Goal: Information Seeking & Learning: Learn about a topic

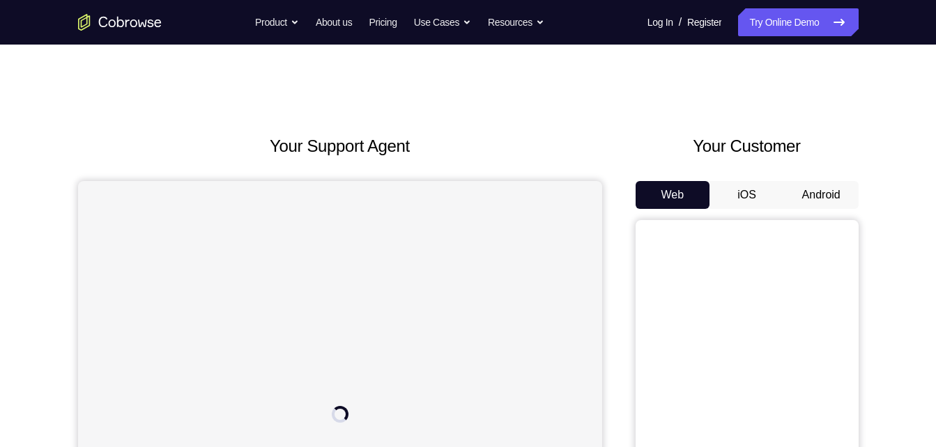
click at [810, 187] on button "Android" at bounding box center [821, 195] width 75 height 28
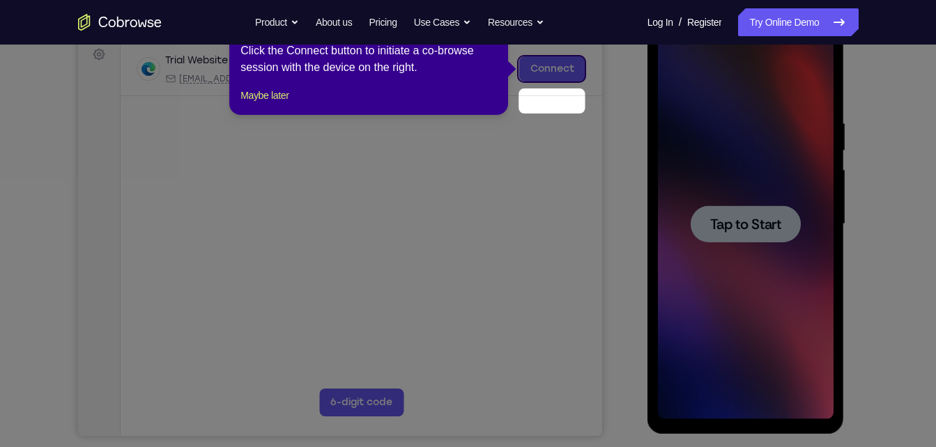
scroll to position [213, 0]
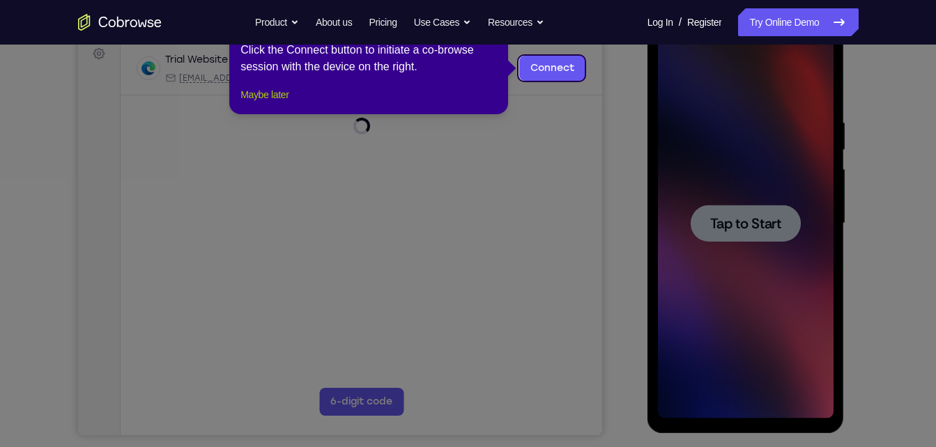
click at [288, 103] on button "Maybe later" at bounding box center [264, 94] width 48 height 17
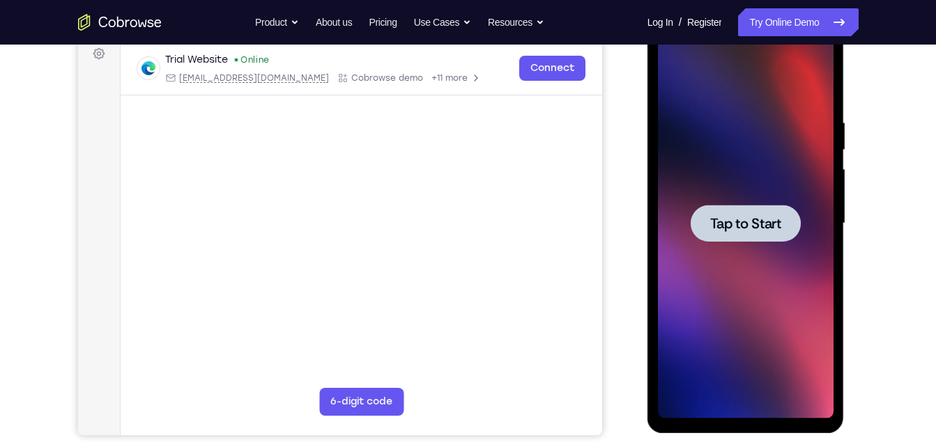
click at [762, 246] on div at bounding box center [746, 224] width 176 height 390
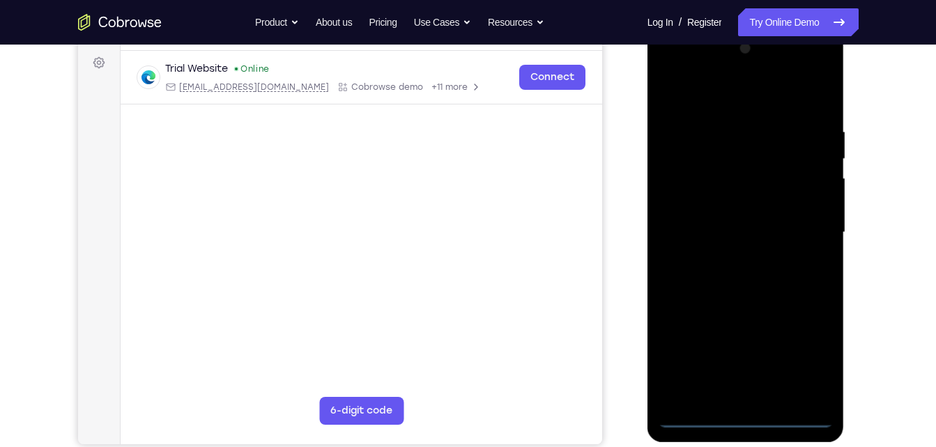
scroll to position [203, 0]
click at [746, 412] on div at bounding box center [746, 233] width 176 height 390
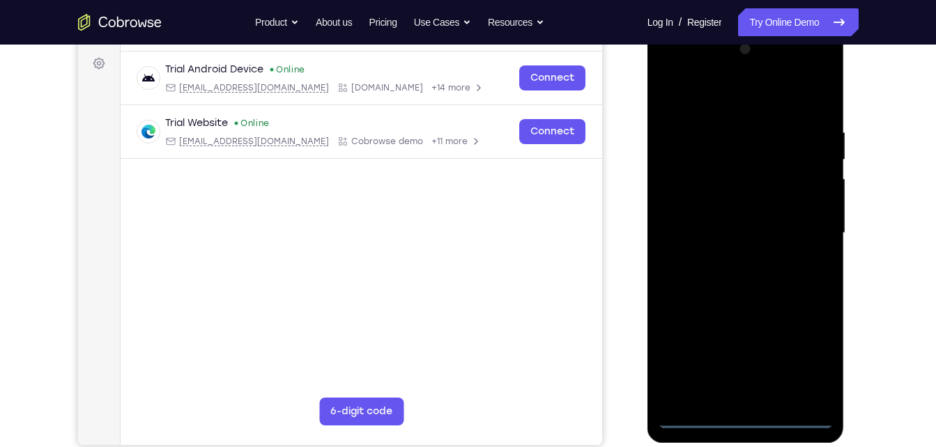
click at [748, 417] on div at bounding box center [746, 233] width 176 height 390
click at [812, 361] on div at bounding box center [746, 233] width 176 height 390
click at [673, 65] on div at bounding box center [746, 233] width 176 height 390
click at [799, 228] on div at bounding box center [746, 233] width 176 height 390
click at [734, 256] on div at bounding box center [746, 233] width 176 height 390
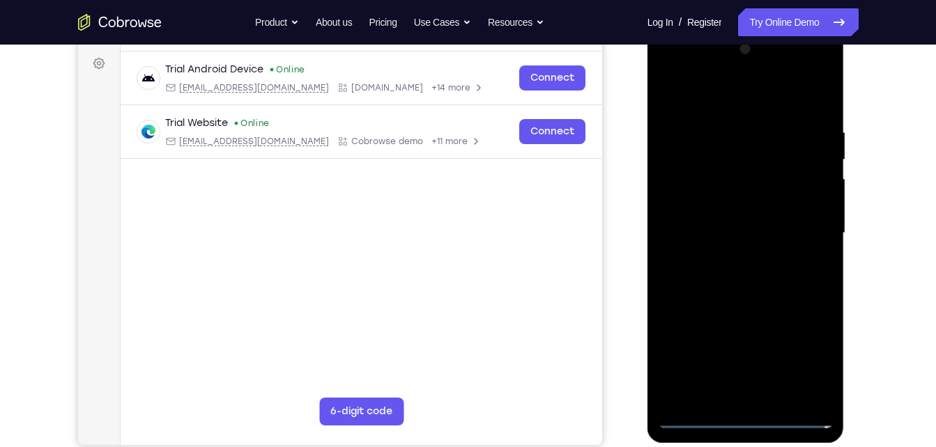
click at [779, 213] on div at bounding box center [746, 233] width 176 height 390
click at [764, 200] on div at bounding box center [746, 233] width 176 height 390
click at [744, 231] on div at bounding box center [746, 233] width 176 height 390
click at [778, 394] on div at bounding box center [746, 233] width 176 height 390
click at [759, 304] on div at bounding box center [746, 233] width 176 height 390
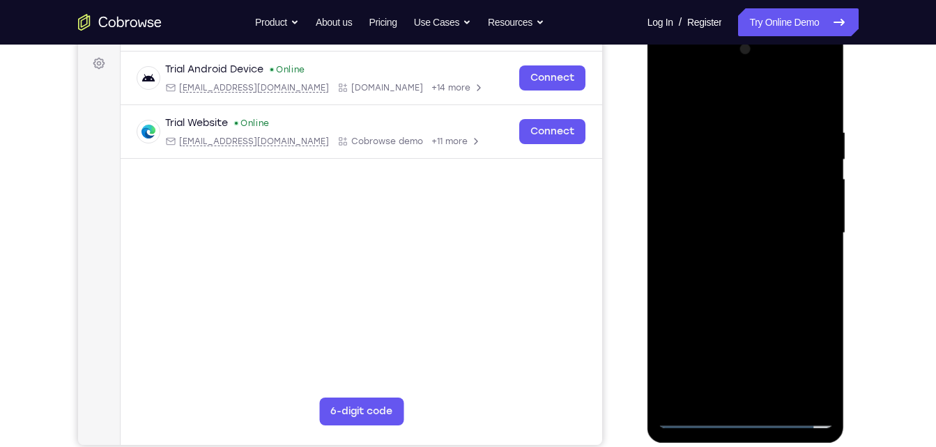
click at [784, 403] on div at bounding box center [746, 233] width 176 height 390
click at [741, 304] on div at bounding box center [746, 233] width 176 height 390
click at [752, 213] on div at bounding box center [746, 233] width 176 height 390
click at [707, 389] on div at bounding box center [746, 233] width 176 height 390
click at [785, 309] on div at bounding box center [746, 233] width 176 height 390
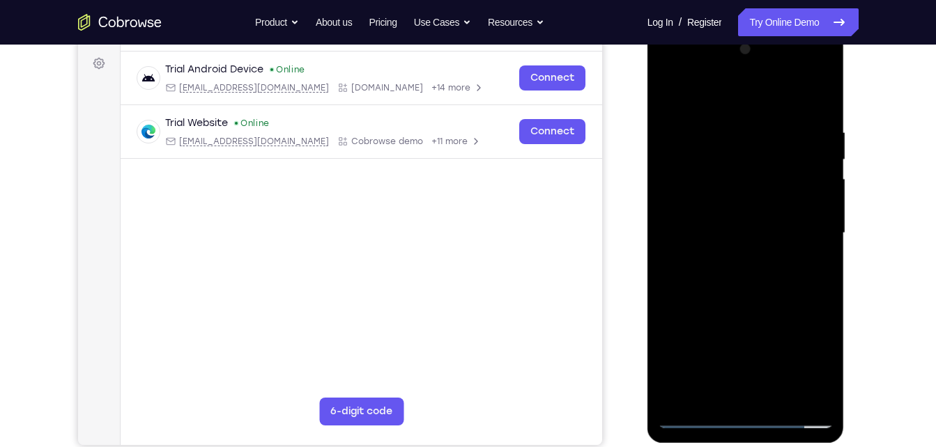
click at [812, 254] on div at bounding box center [746, 233] width 176 height 390
click at [813, 100] on div at bounding box center [746, 233] width 176 height 390
click at [669, 98] on div at bounding box center [746, 233] width 176 height 390
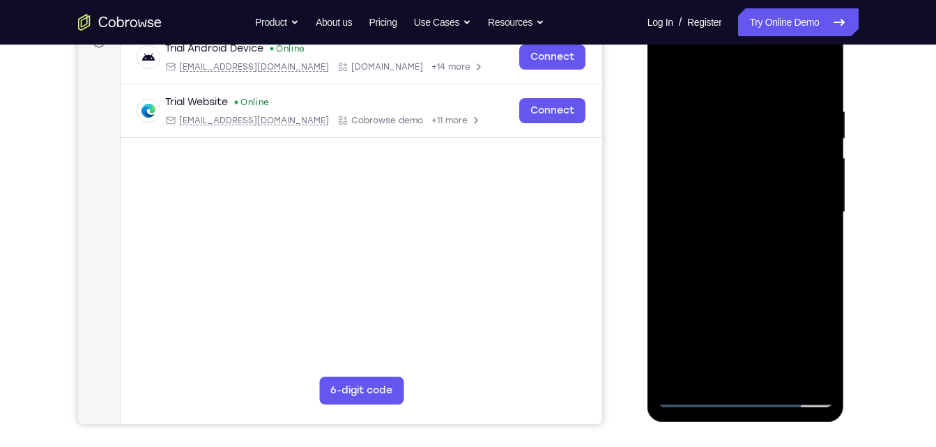
click at [674, 66] on div at bounding box center [746, 212] width 176 height 390
click at [733, 106] on div at bounding box center [746, 212] width 176 height 390
click at [817, 82] on div at bounding box center [746, 212] width 176 height 390
click at [678, 383] on div at bounding box center [746, 212] width 176 height 390
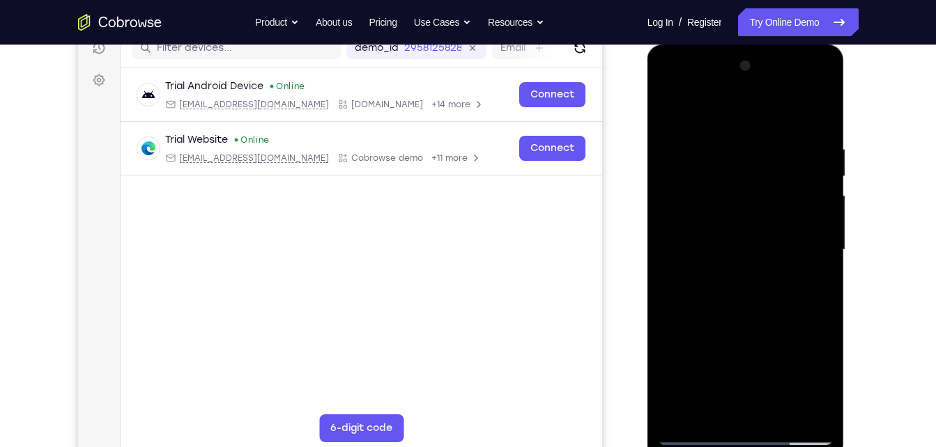
scroll to position [185, 0]
click at [734, 84] on div at bounding box center [746, 251] width 176 height 390
click at [775, 128] on div at bounding box center [746, 251] width 176 height 390
click at [745, 194] on div at bounding box center [746, 251] width 176 height 390
click at [766, 171] on div at bounding box center [746, 251] width 176 height 390
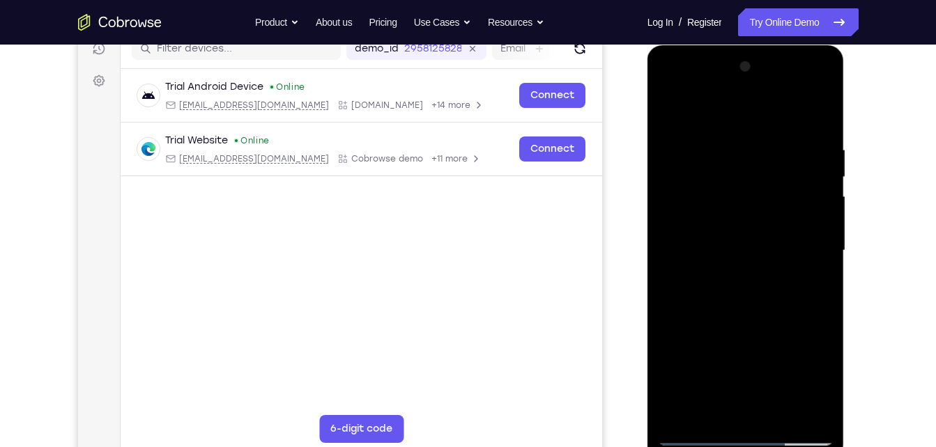
click at [692, 438] on div at bounding box center [746, 251] width 176 height 390
click at [694, 435] on div at bounding box center [746, 251] width 176 height 390
click at [753, 203] on div at bounding box center [746, 251] width 176 height 390
click at [819, 87] on div at bounding box center [746, 251] width 176 height 390
click at [800, 158] on div at bounding box center [746, 251] width 176 height 390
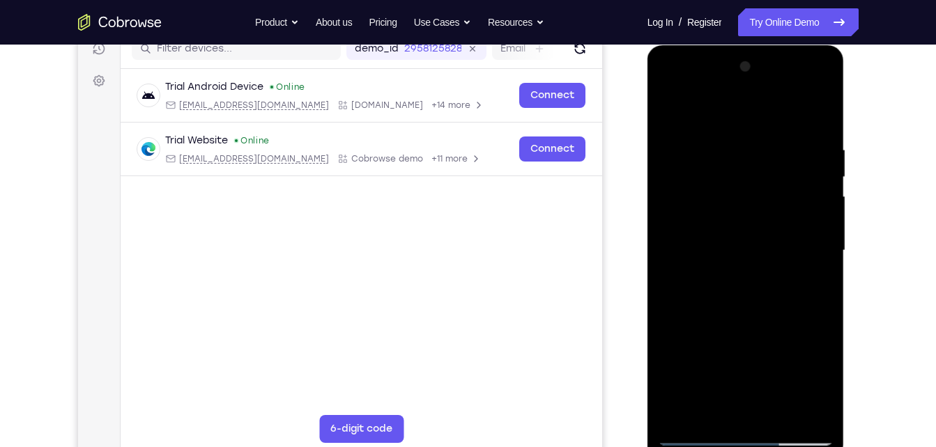
click at [735, 89] on div at bounding box center [746, 251] width 176 height 390
click at [708, 226] on div at bounding box center [746, 251] width 176 height 390
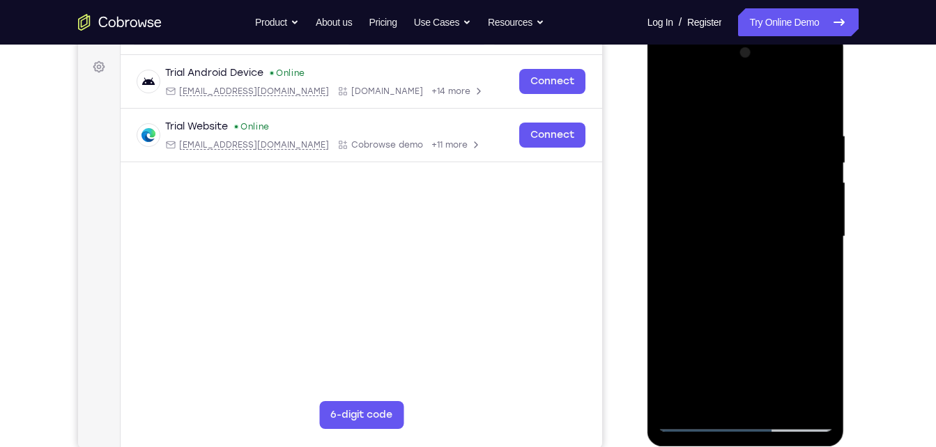
scroll to position [197, 0]
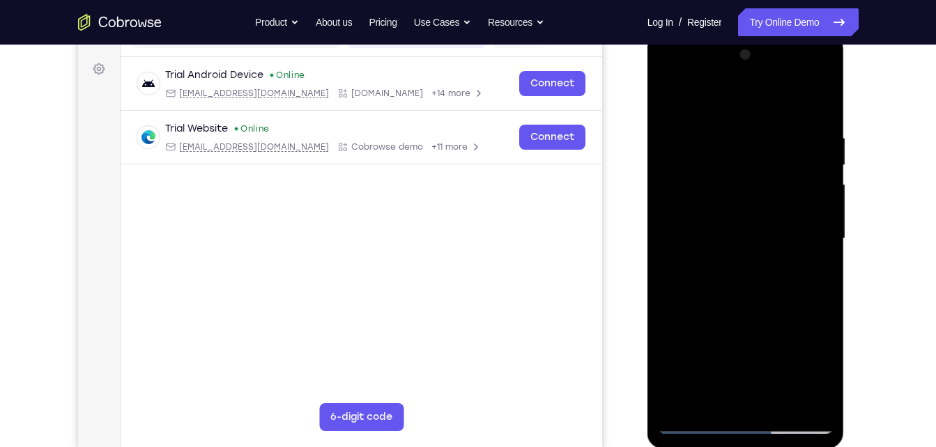
click at [763, 324] on div at bounding box center [746, 239] width 176 height 390
drag, startPoint x: 809, startPoint y: 278, endPoint x: 819, endPoint y: 208, distance: 70.5
click at [819, 208] on div at bounding box center [746, 239] width 176 height 390
drag, startPoint x: 741, startPoint y: 317, endPoint x: 785, endPoint y: 166, distance: 157.6
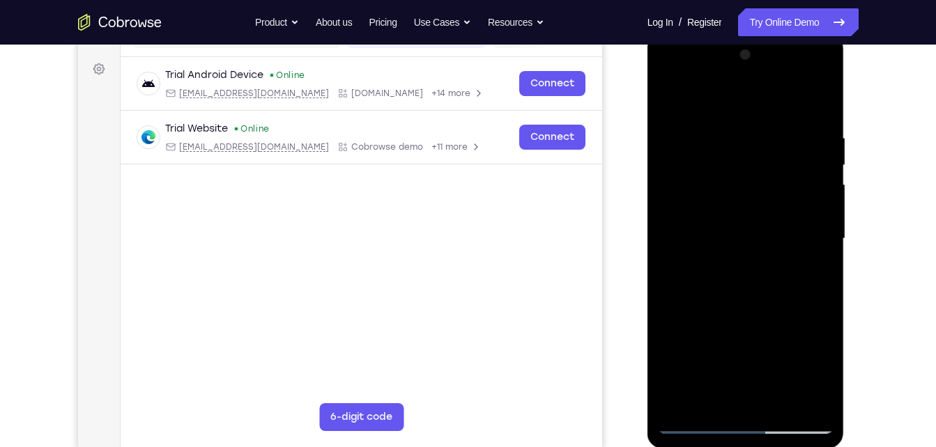
click at [785, 166] on div at bounding box center [746, 239] width 176 height 390
drag, startPoint x: 729, startPoint y: 327, endPoint x: 784, endPoint y: 175, distance: 162.2
click at [784, 175] on div at bounding box center [746, 239] width 176 height 390
drag, startPoint x: 730, startPoint y: 309, endPoint x: 794, endPoint y: 95, distance: 223.3
click at [794, 95] on div at bounding box center [746, 239] width 176 height 390
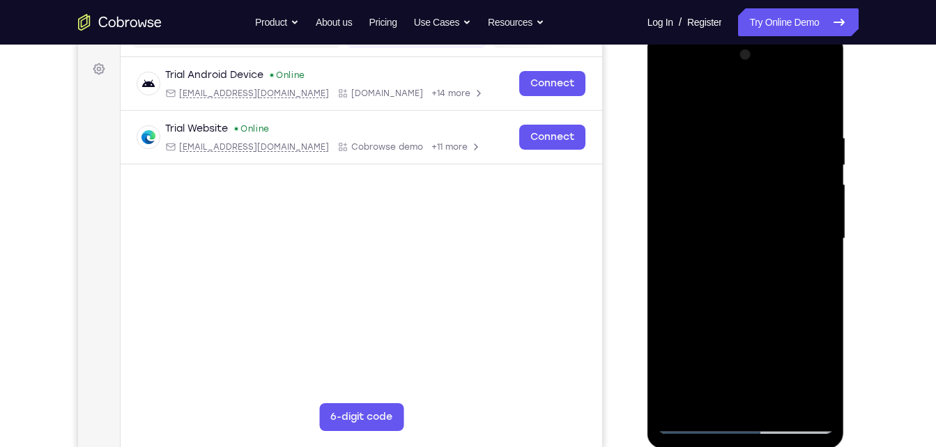
drag, startPoint x: 751, startPoint y: 237, endPoint x: 769, endPoint y: 203, distance: 38.3
click at [769, 203] on div at bounding box center [746, 239] width 176 height 390
drag, startPoint x: 755, startPoint y: 270, endPoint x: 794, endPoint y: 162, distance: 114.6
click at [794, 162] on div at bounding box center [746, 239] width 176 height 390
drag, startPoint x: 762, startPoint y: 270, endPoint x: 775, endPoint y: 203, distance: 68.1
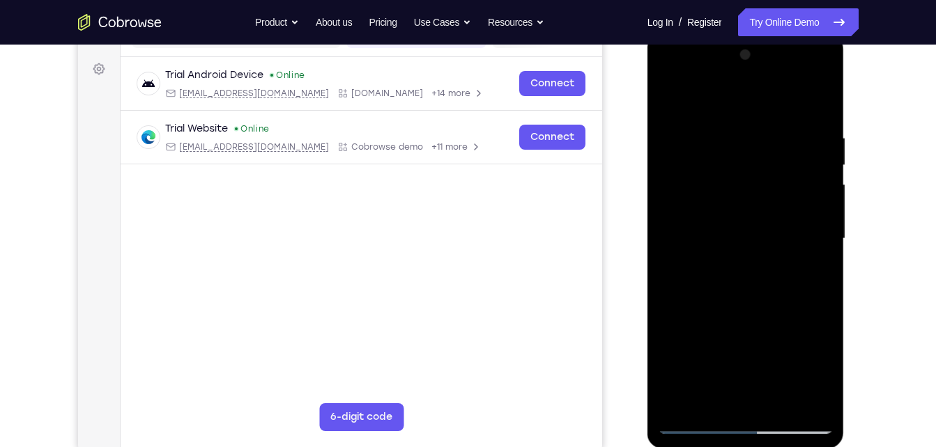
click at [775, 203] on div at bounding box center [746, 239] width 176 height 390
drag, startPoint x: 829, startPoint y: 273, endPoint x: 819, endPoint y: 189, distance: 84.9
click at [819, 189] on div at bounding box center [746, 239] width 176 height 390
drag, startPoint x: 794, startPoint y: 169, endPoint x: 796, endPoint y: 190, distance: 21.0
click at [796, 190] on div at bounding box center [746, 239] width 176 height 390
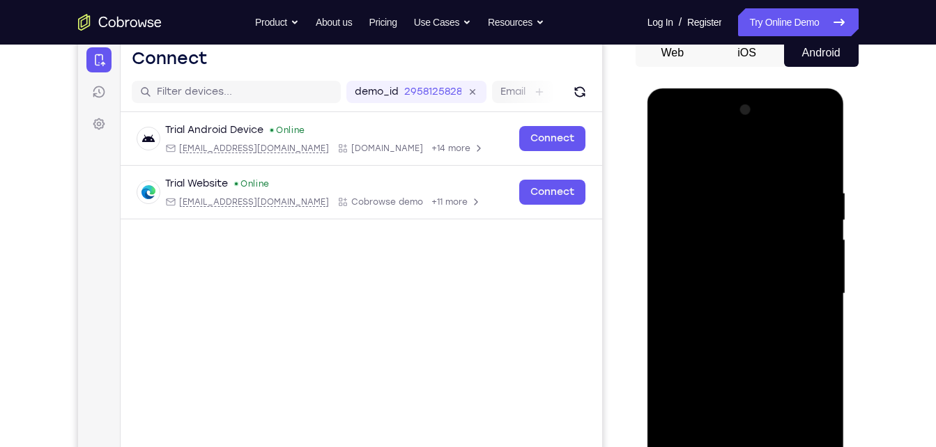
scroll to position [141, 0]
drag, startPoint x: 764, startPoint y: 148, endPoint x: 746, endPoint y: 223, distance: 77.6
click at [746, 223] on div at bounding box center [746, 295] width 176 height 390
drag, startPoint x: 790, startPoint y: 206, endPoint x: 784, endPoint y: 269, distance: 63.0
click at [784, 269] on div at bounding box center [746, 295] width 176 height 390
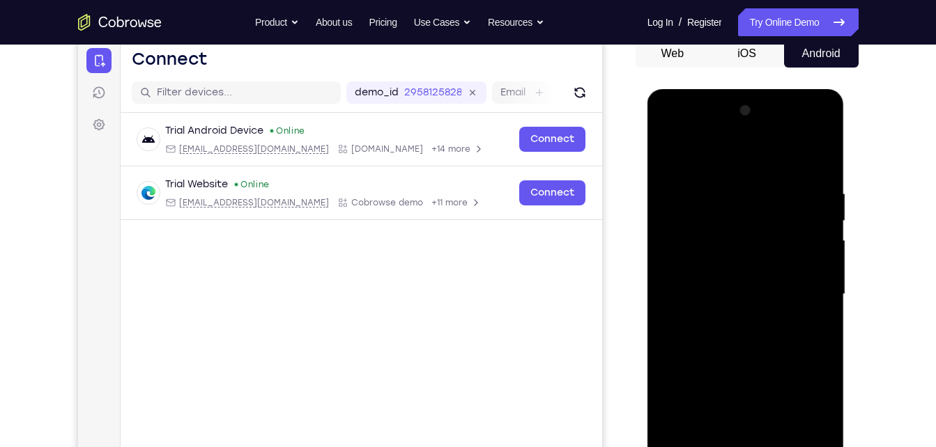
drag, startPoint x: 716, startPoint y: 372, endPoint x: 762, endPoint y: 155, distance: 221.5
click at [762, 155] on div at bounding box center [746, 295] width 176 height 390
drag, startPoint x: 736, startPoint y: 323, endPoint x: 779, endPoint y: 143, distance: 184.7
click at [779, 143] on div at bounding box center [746, 295] width 176 height 390
click at [801, 24] on link "Try Online Demo" at bounding box center [798, 22] width 120 height 28
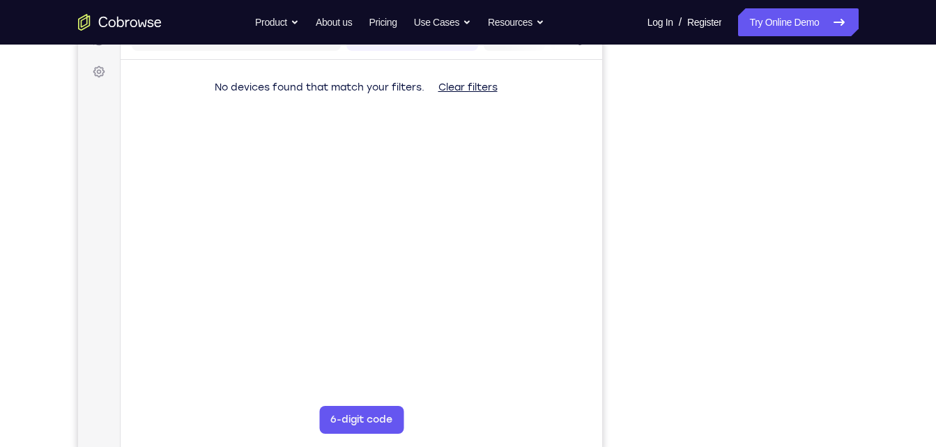
scroll to position [195, 0]
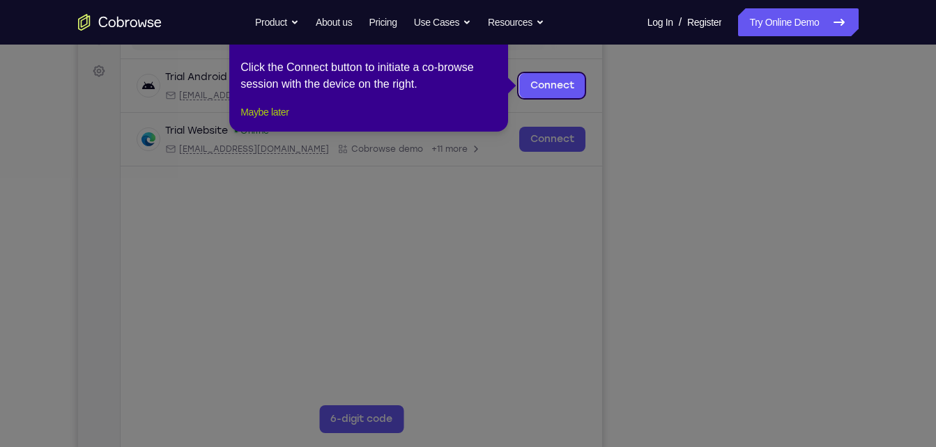
click at [270, 121] on button "Maybe later" at bounding box center [264, 112] width 48 height 17
